Goal: Task Accomplishment & Management: Complete application form

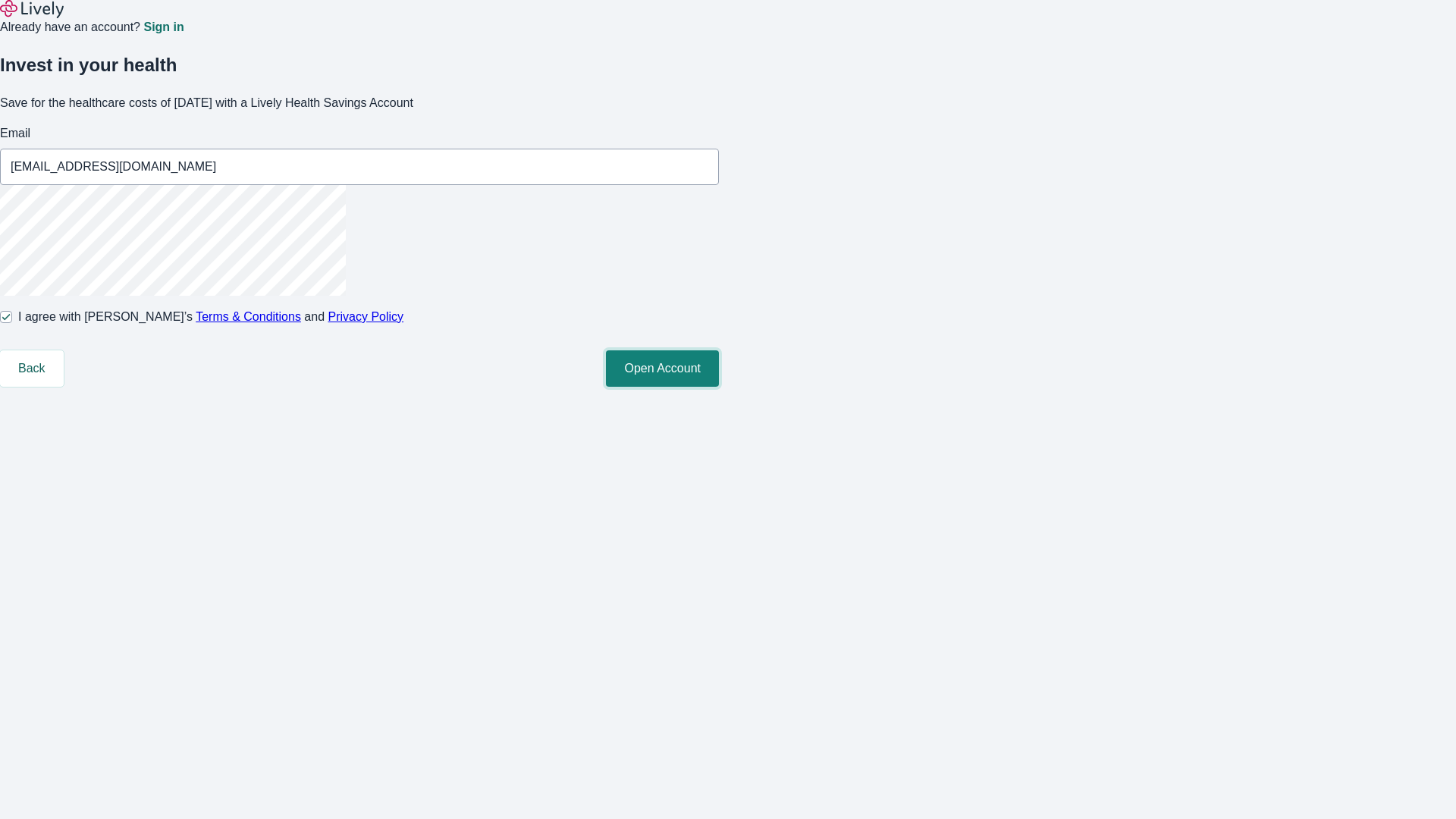
click at [719, 386] on button "Open Account" at bounding box center [662, 368] width 113 height 36
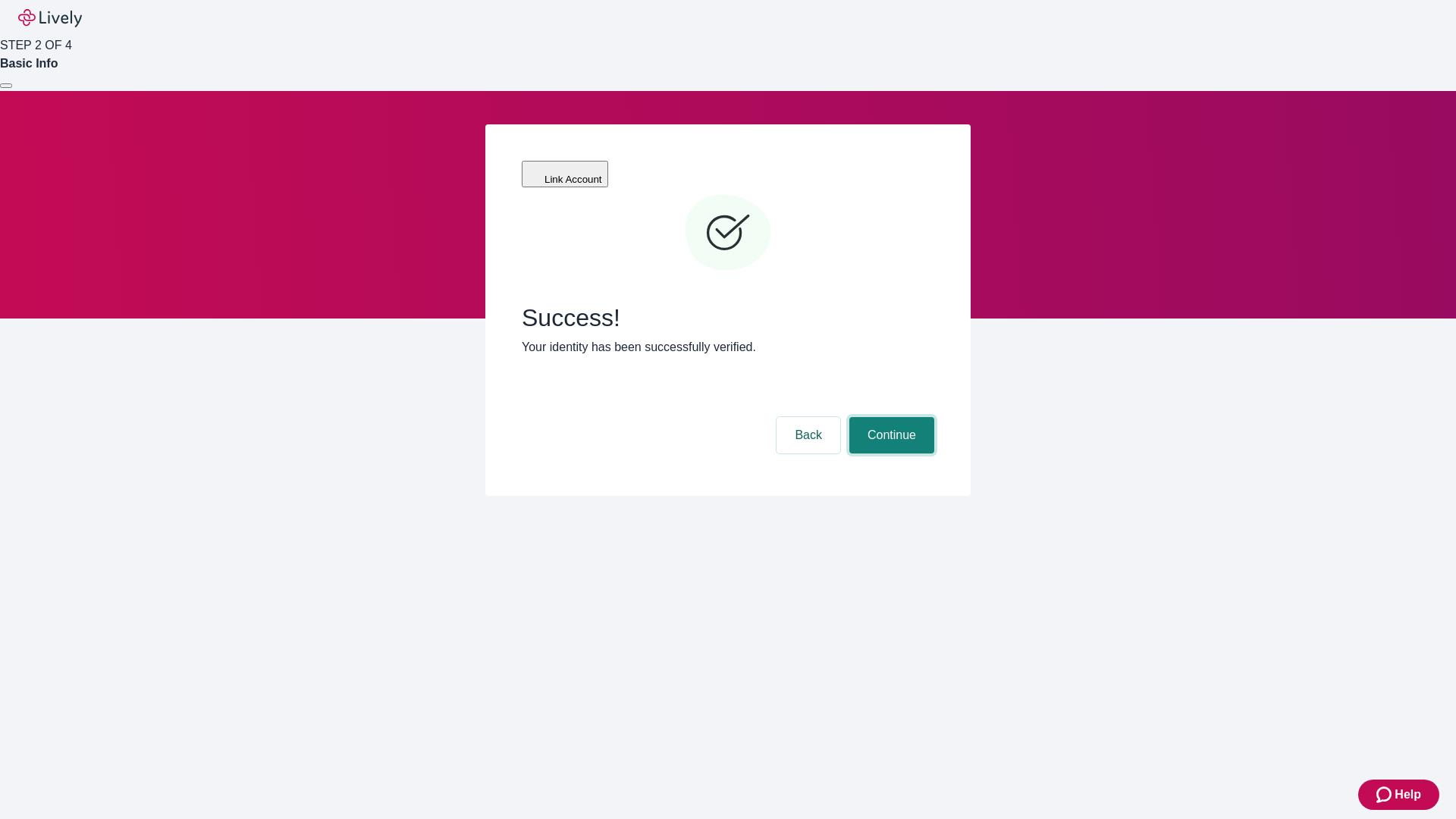
click at [889, 417] on button "Continue" at bounding box center [892, 434] width 85 height 36
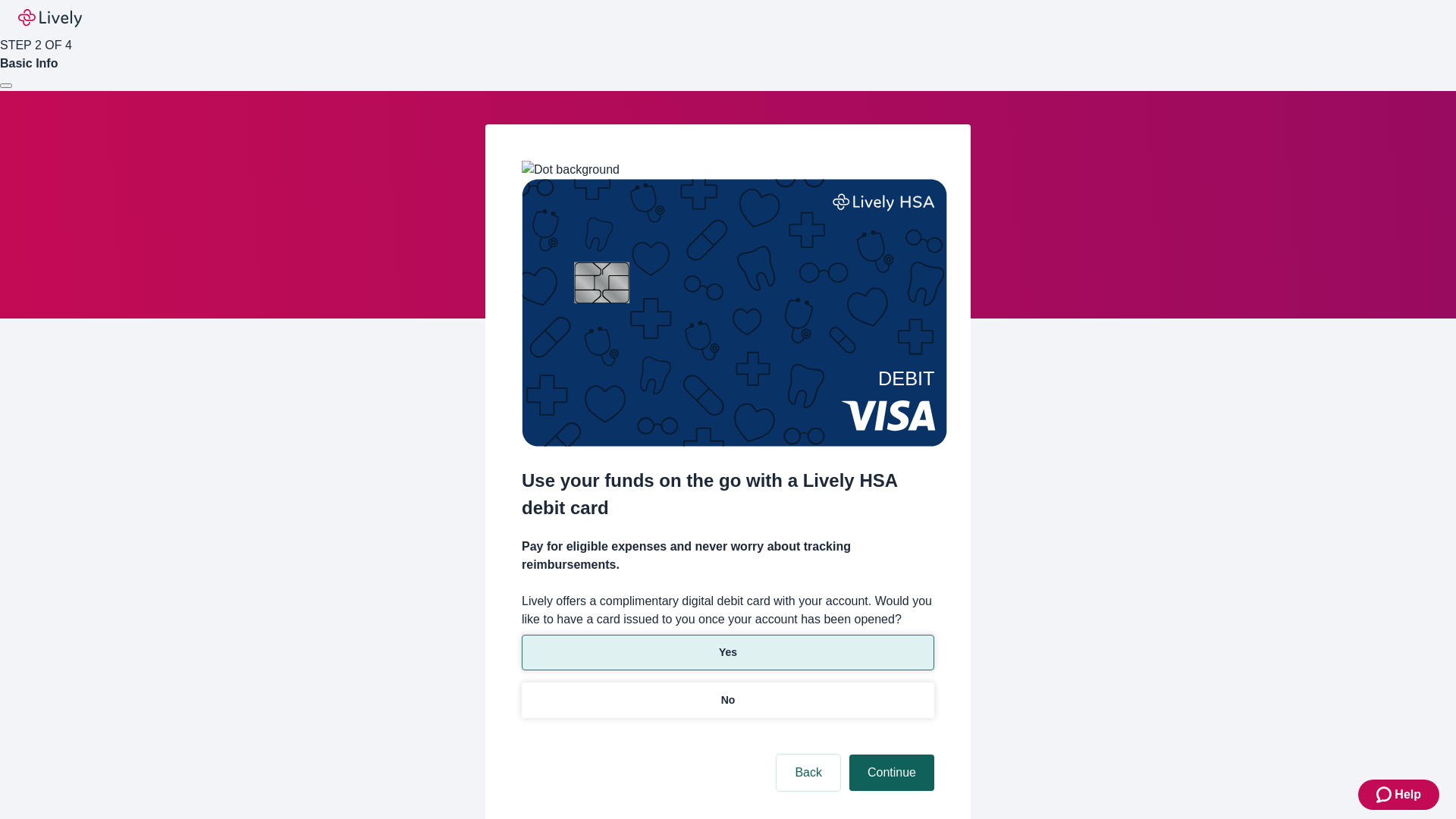
click at [727, 645] on p "Yes" at bounding box center [728, 652] width 18 height 16
click at [889, 754] on button "Continue" at bounding box center [892, 772] width 85 height 36
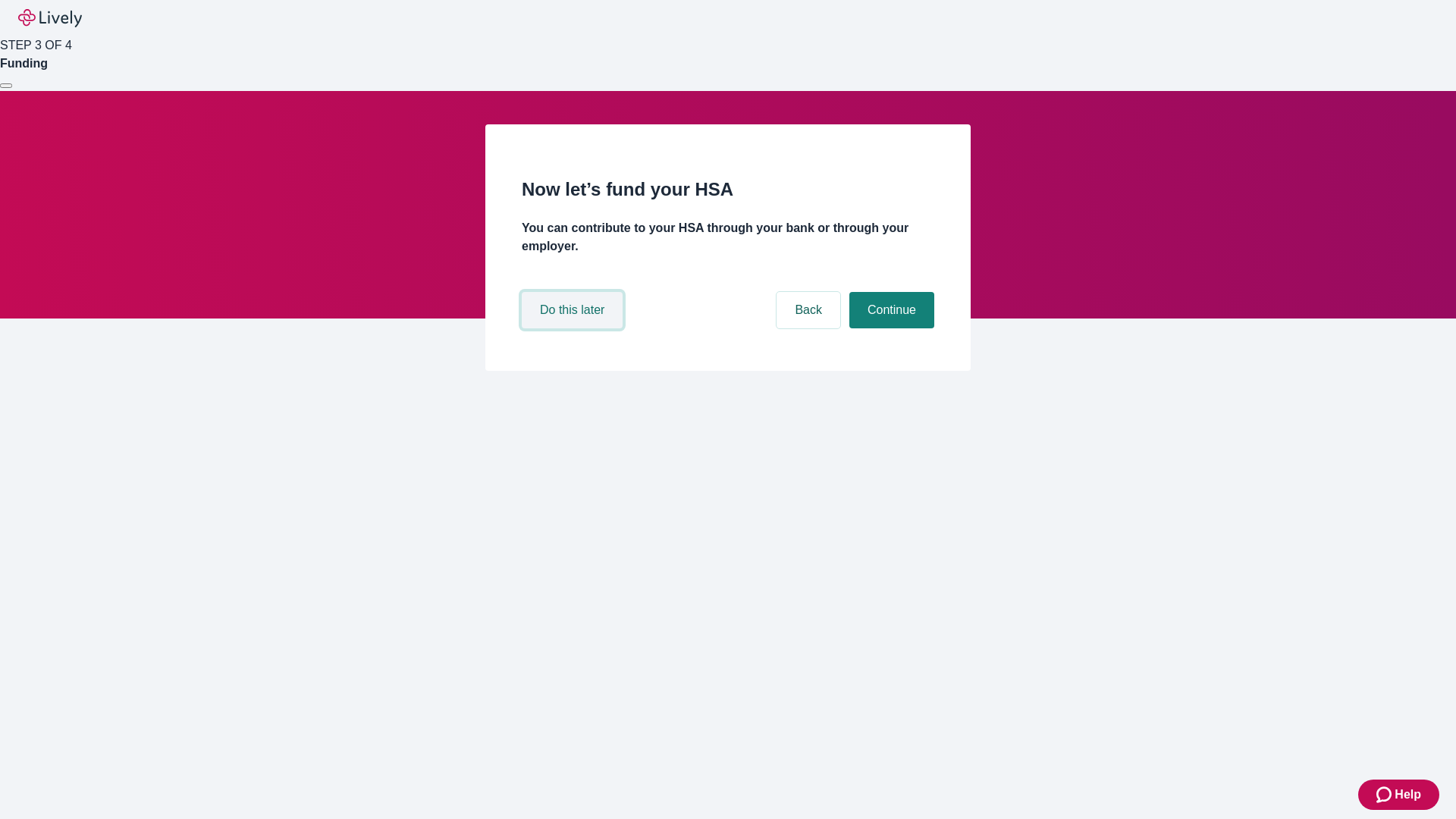
click at [574, 328] on button "Do this later" at bounding box center [571, 309] width 101 height 36
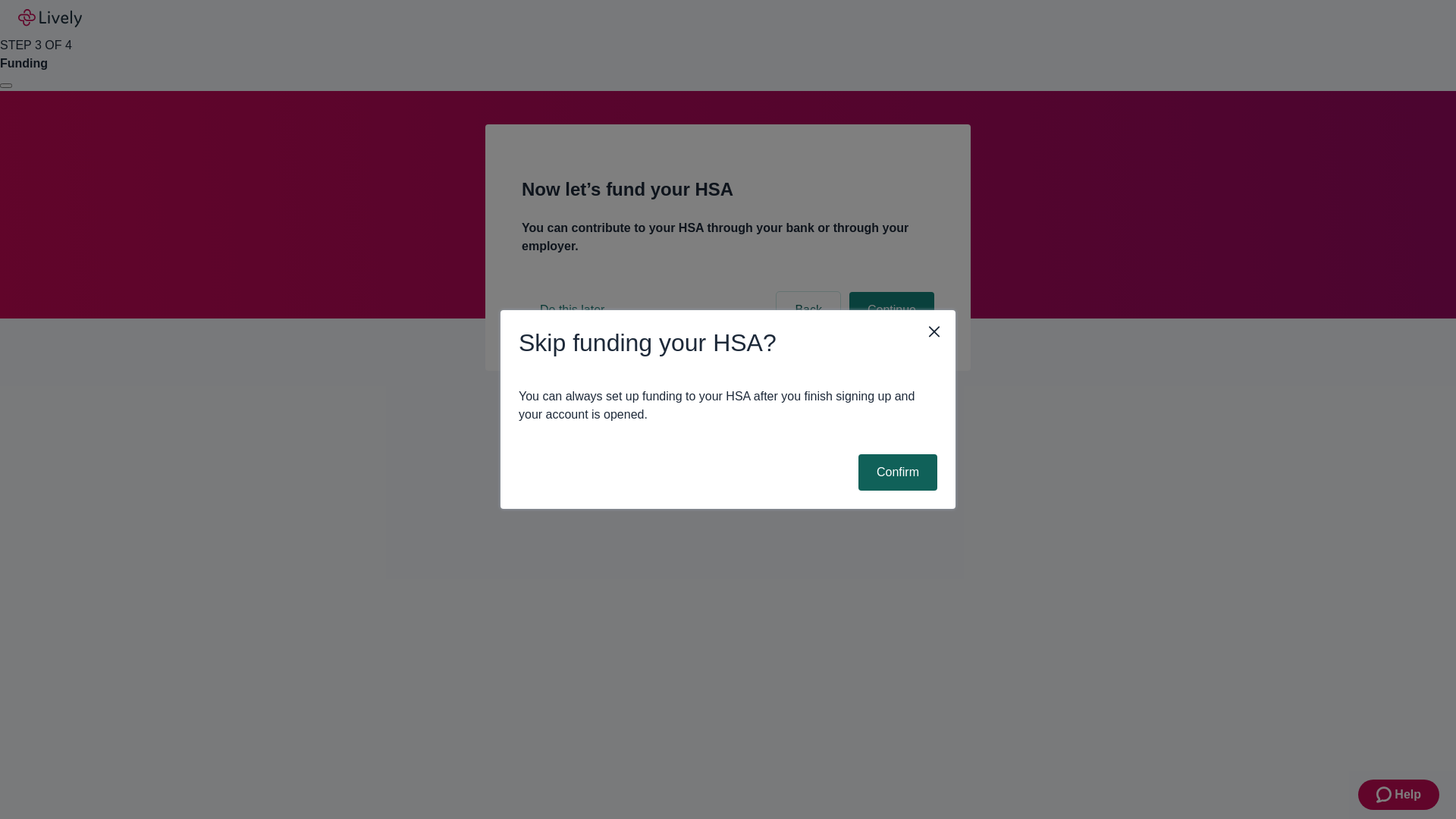
click at [896, 472] on button "Confirm" at bounding box center [897, 471] width 78 height 36
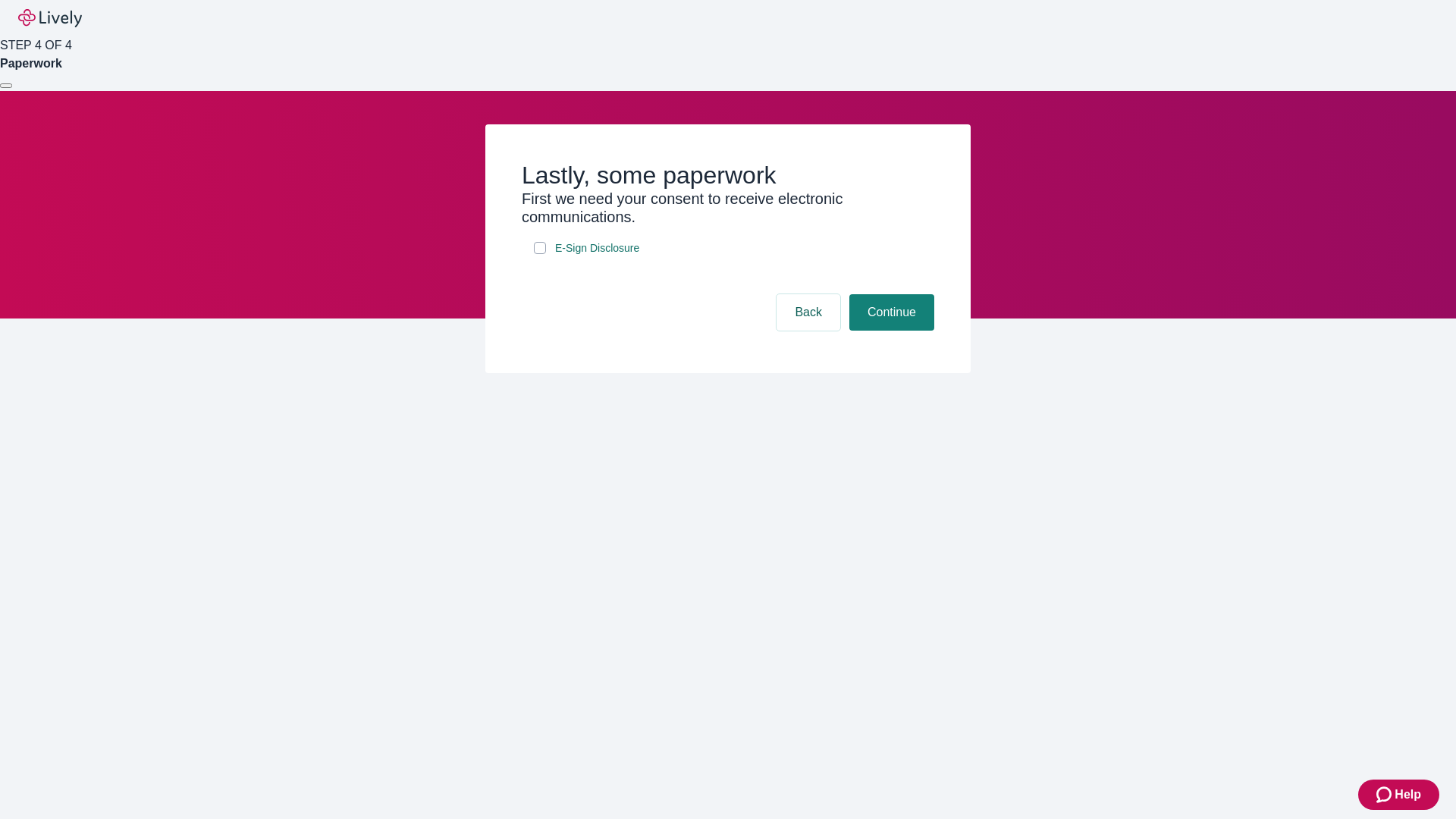
click at [540, 254] on input "E-Sign Disclosure" at bounding box center [540, 247] width 12 height 12
checkbox input "true"
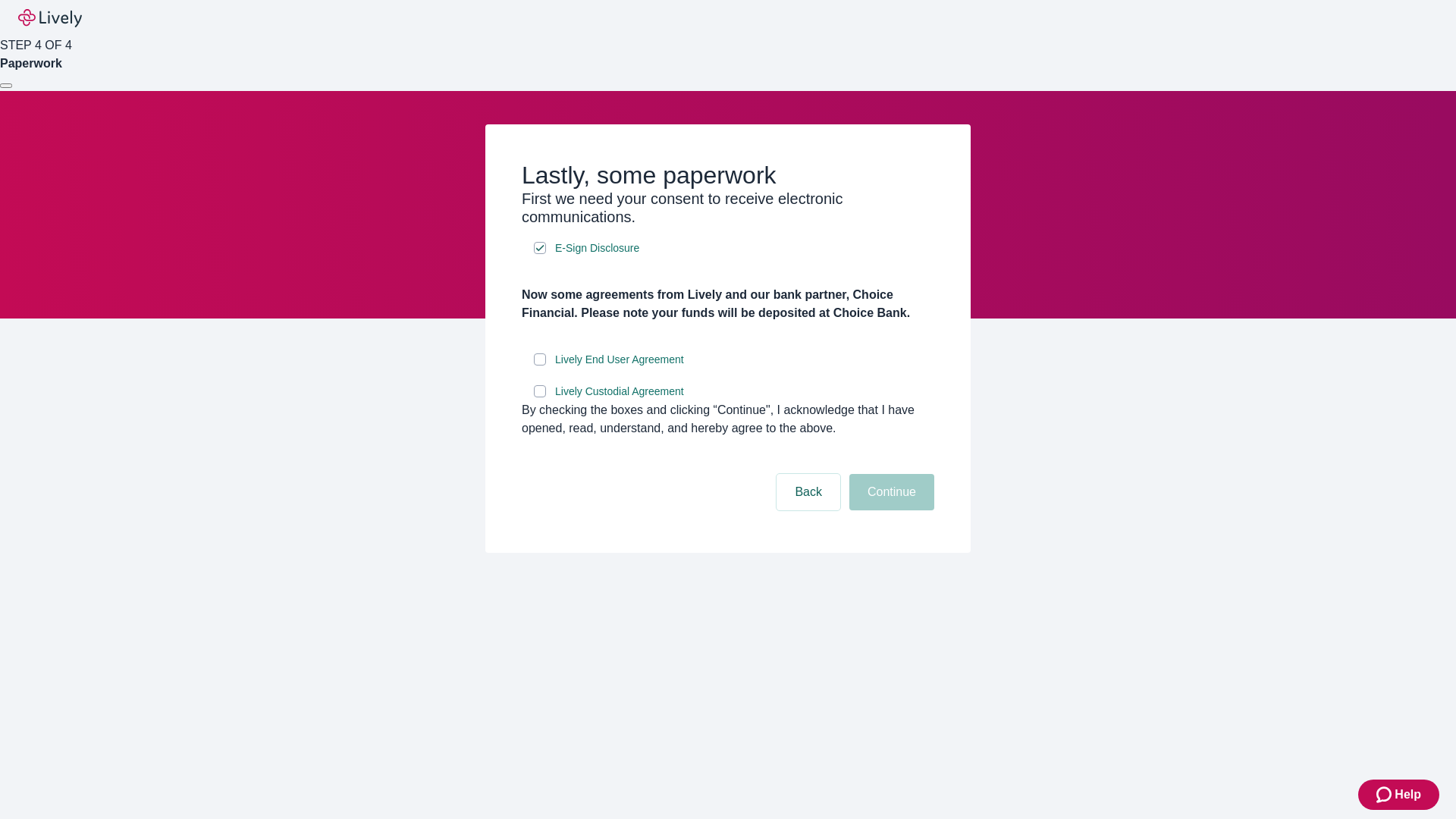
click at [540, 365] on input "Lively End User Agreement" at bounding box center [540, 359] width 12 height 12
checkbox input "true"
click at [540, 398] on input "Lively Custodial Agreement" at bounding box center [540, 391] width 12 height 12
checkbox input "true"
click at [889, 510] on button "Continue" at bounding box center [892, 492] width 85 height 36
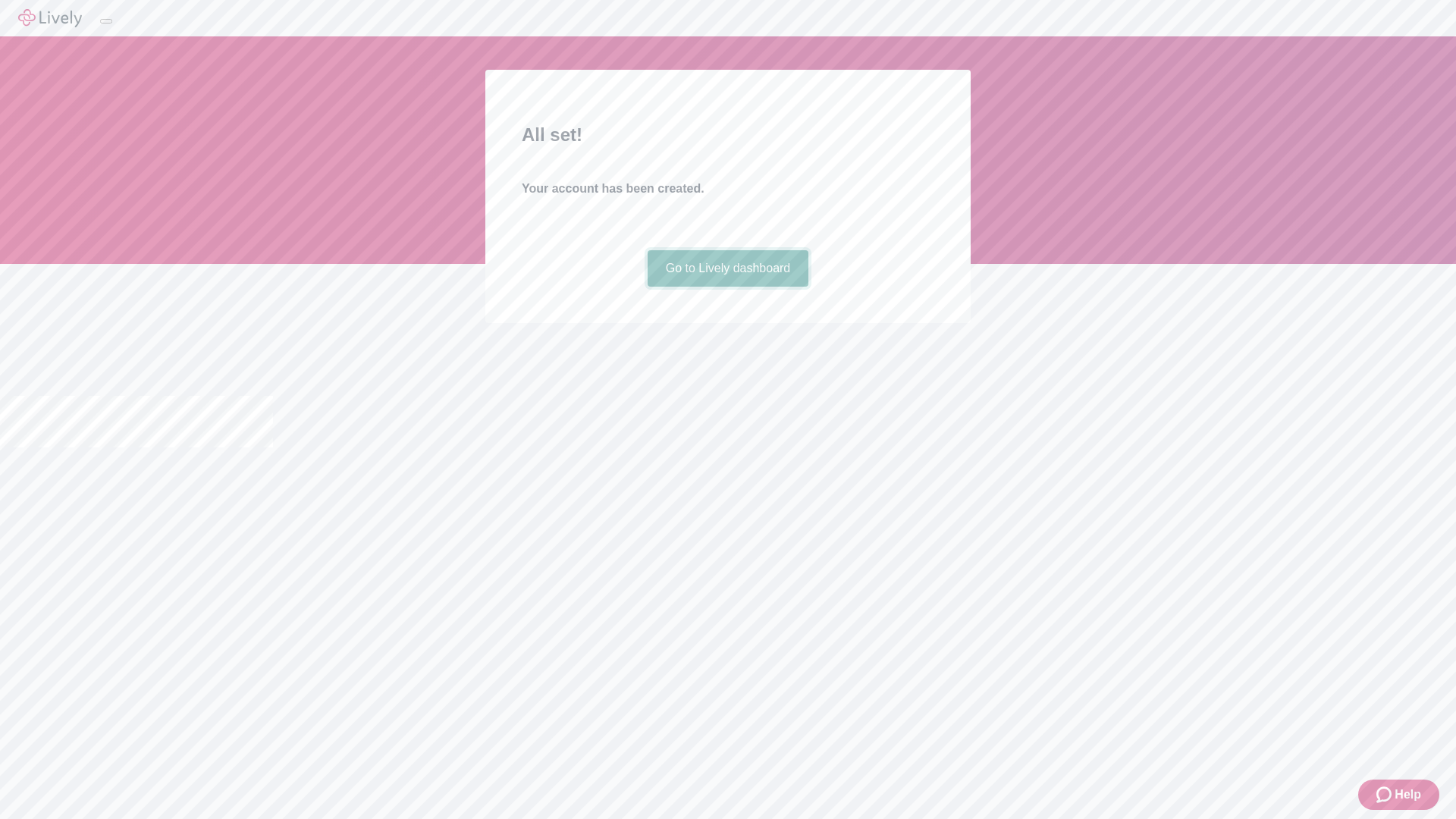
click at [727, 287] on link "Go to Lively dashboard" at bounding box center [728, 267] width 161 height 36
